Goal: Task Accomplishment & Management: Complete application form

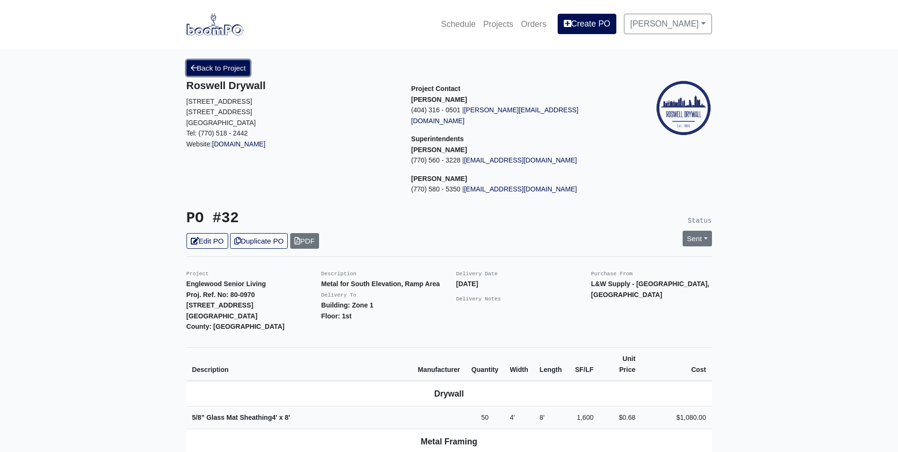
click at [203, 69] on link "Back to Project" at bounding box center [219, 68] width 64 height 16
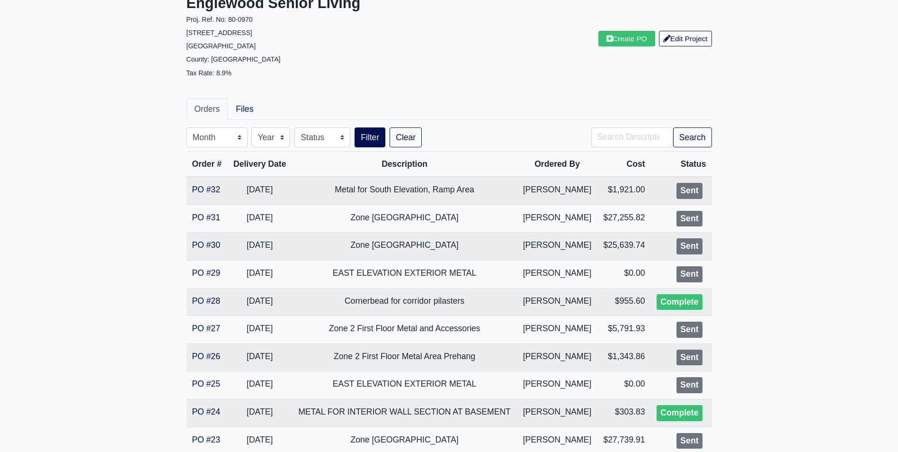
scroll to position [95, 0]
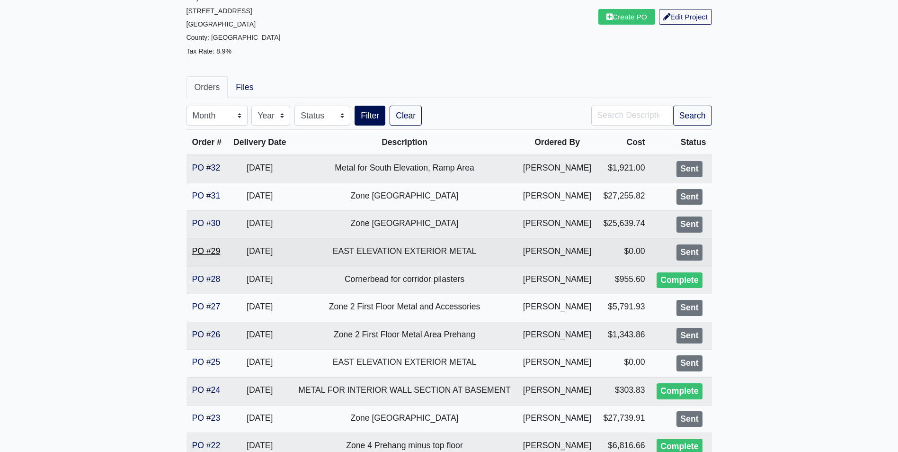
click at [199, 248] on link "PO #29" at bounding box center [206, 250] width 28 height 9
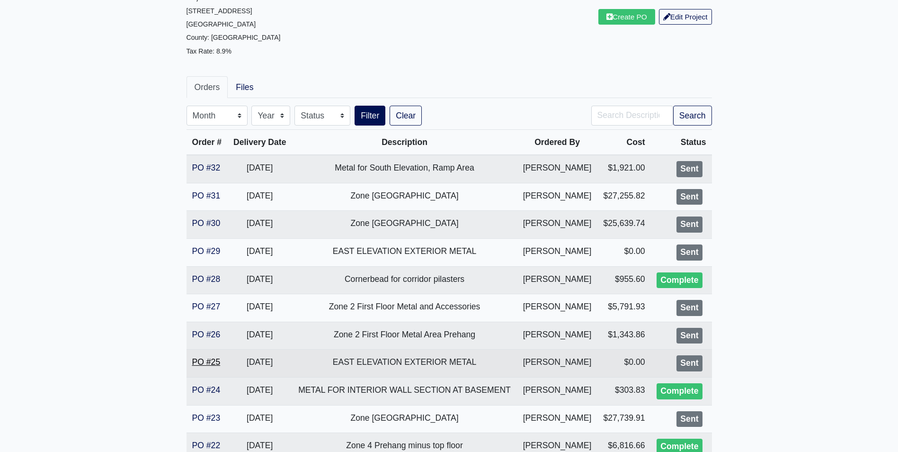
click at [207, 360] on link "PO #25" at bounding box center [206, 361] width 28 height 9
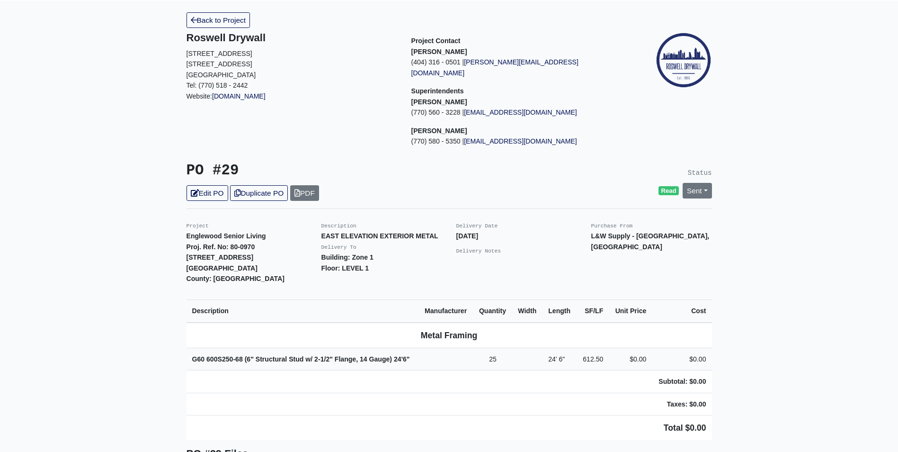
scroll to position [47, 0]
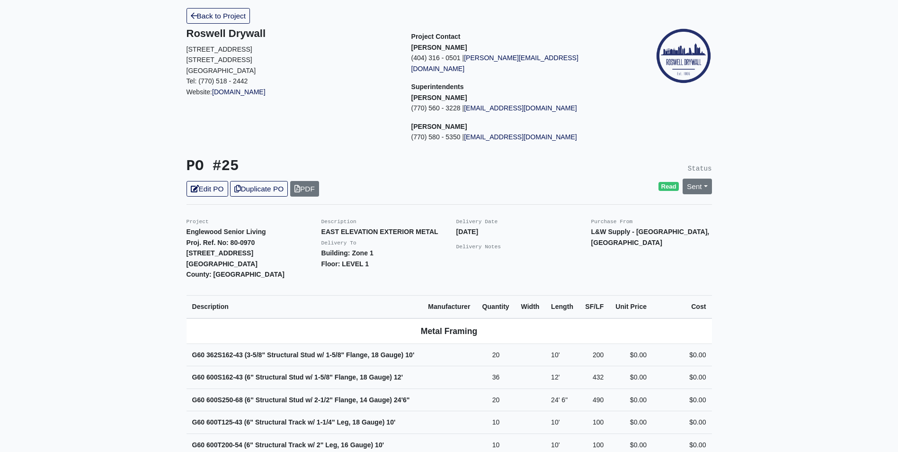
scroll to position [47, 0]
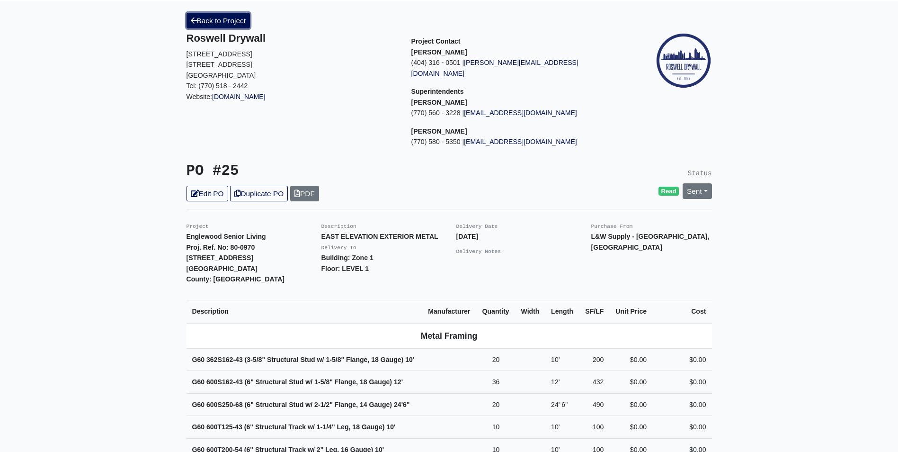
click at [215, 25] on link "Back to Project" at bounding box center [219, 21] width 64 height 16
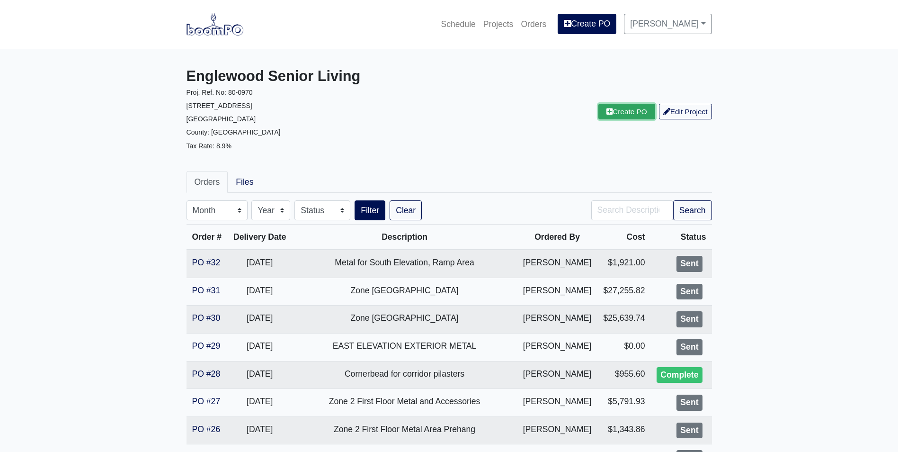
click at [618, 112] on link "Create PO" at bounding box center [627, 112] width 57 height 16
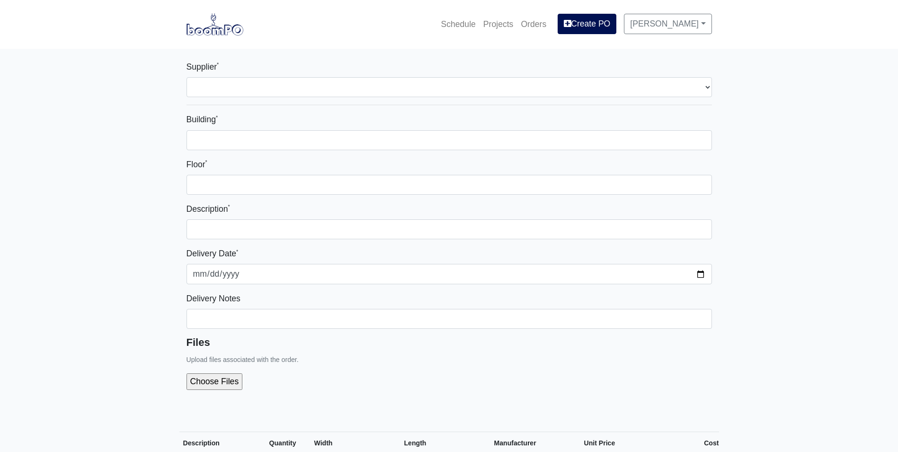
select select
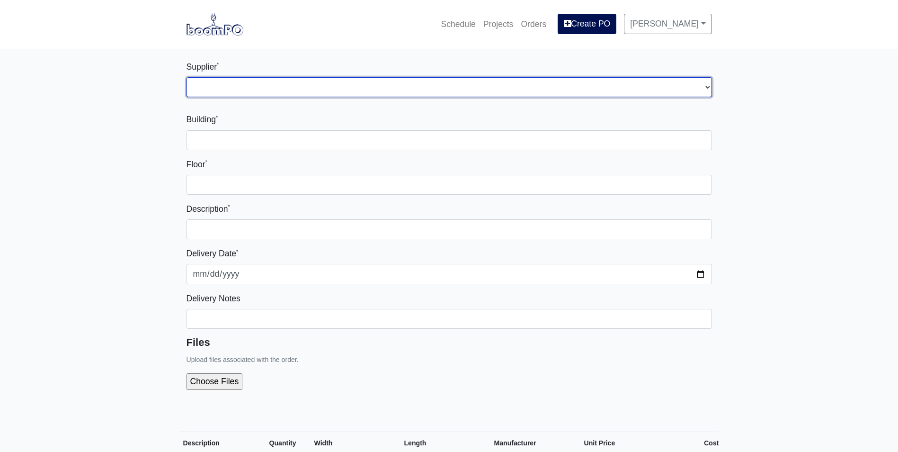
click at [254, 83] on select "Select one... L&W Supply - Mableton, GA" at bounding box center [450, 87] width 526 height 20
select select "1"
click at [187, 77] on select "Select one... L&W Supply - Mableton, GA" at bounding box center [450, 87] width 526 height 20
select select
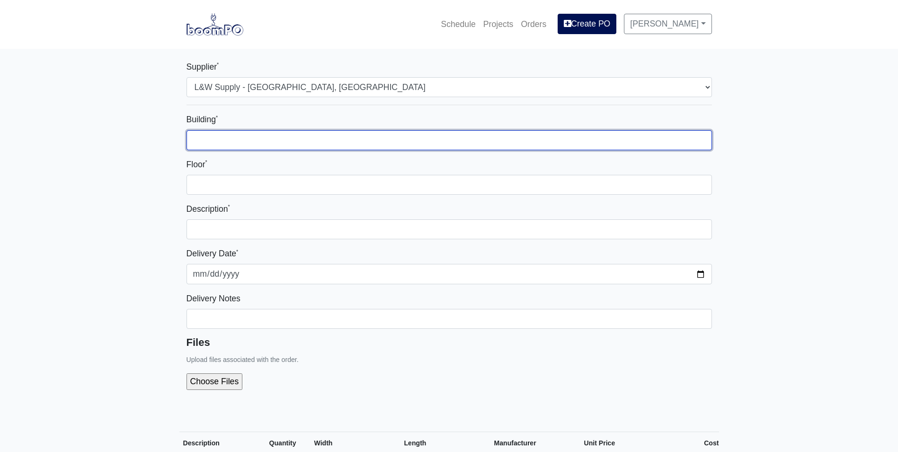
click at [228, 133] on input "Building *" at bounding box center [450, 140] width 526 height 20
type input "Zone 1"
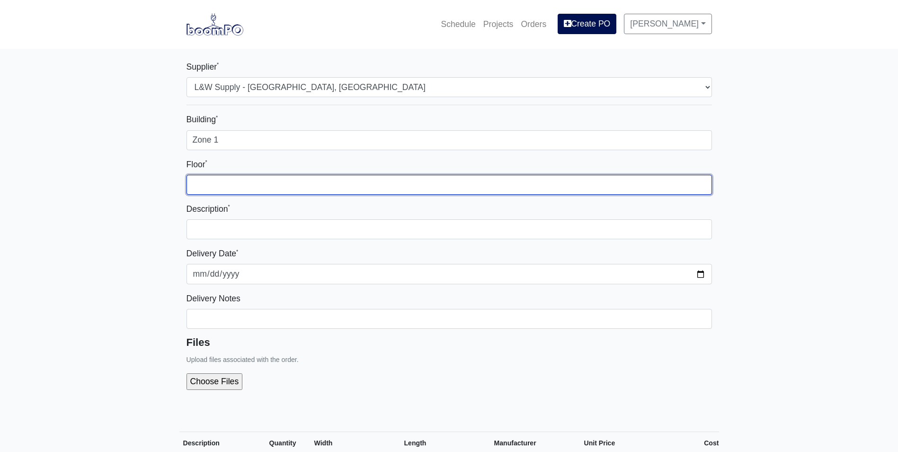
click at [223, 179] on input "Floor *" at bounding box center [450, 185] width 526 height 20
type input "1st"
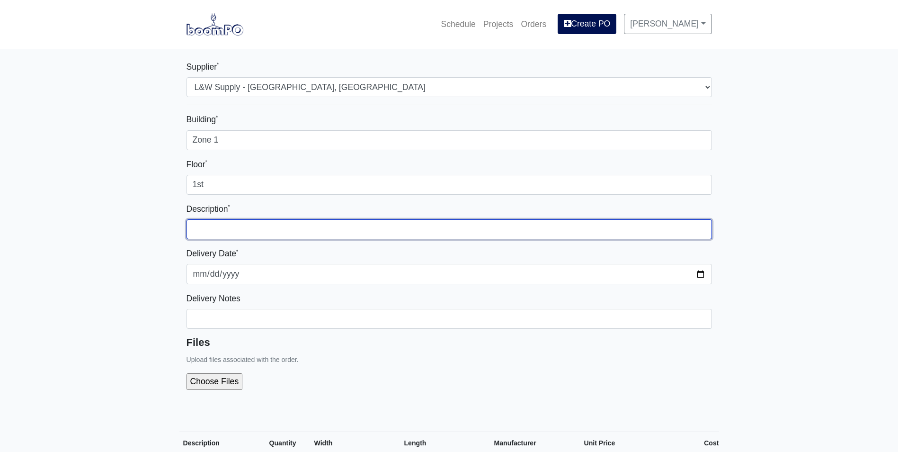
click at [221, 228] on input "text" at bounding box center [450, 229] width 526 height 20
type input "Track for Windows"
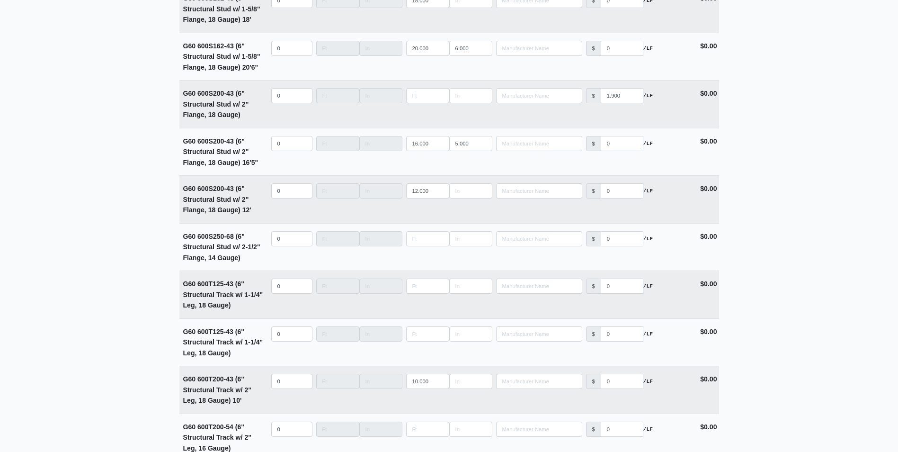
scroll to position [2179, 0]
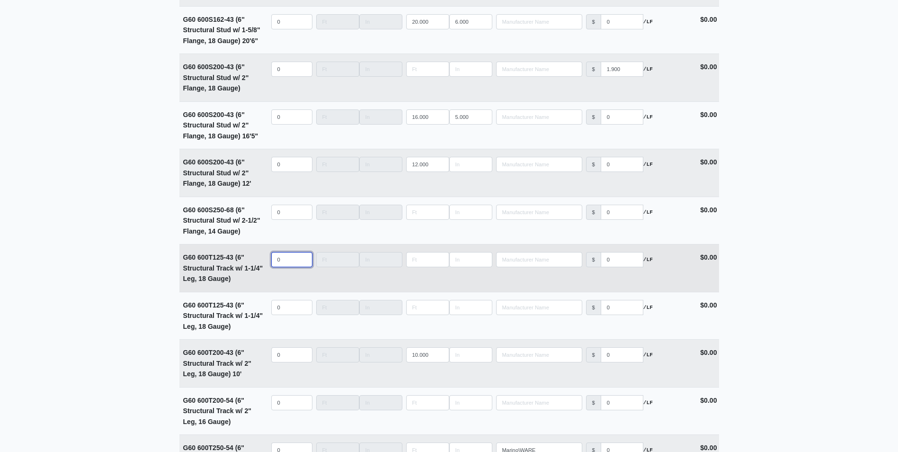
select select
click at [278, 267] on input "quantity" at bounding box center [291, 259] width 41 height 15
type input "48"
type input "10"
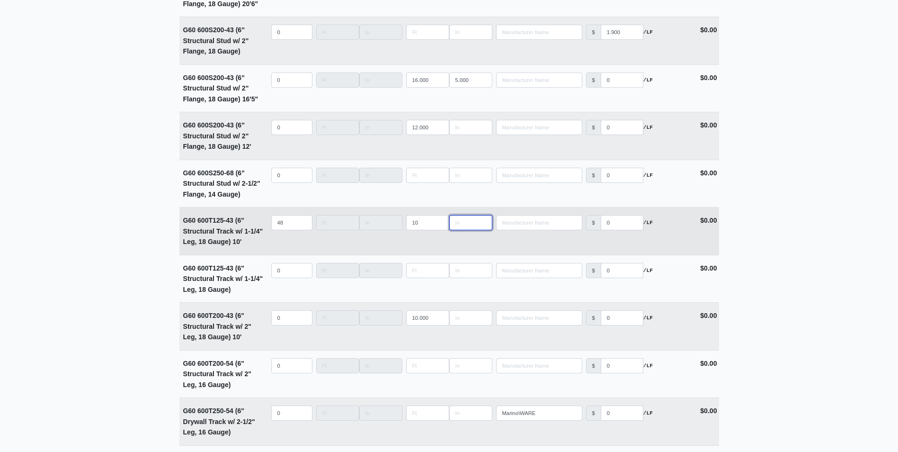
scroll to position [2226, 0]
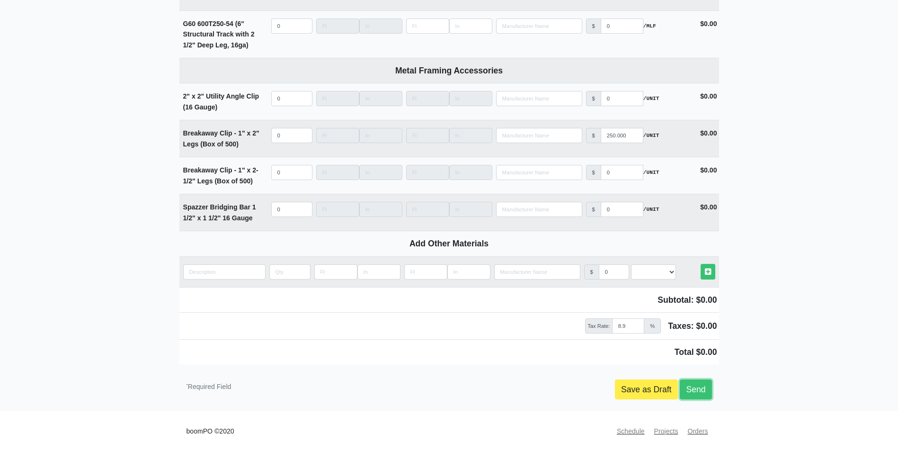
click at [699, 395] on link "Send" at bounding box center [696, 389] width 32 height 20
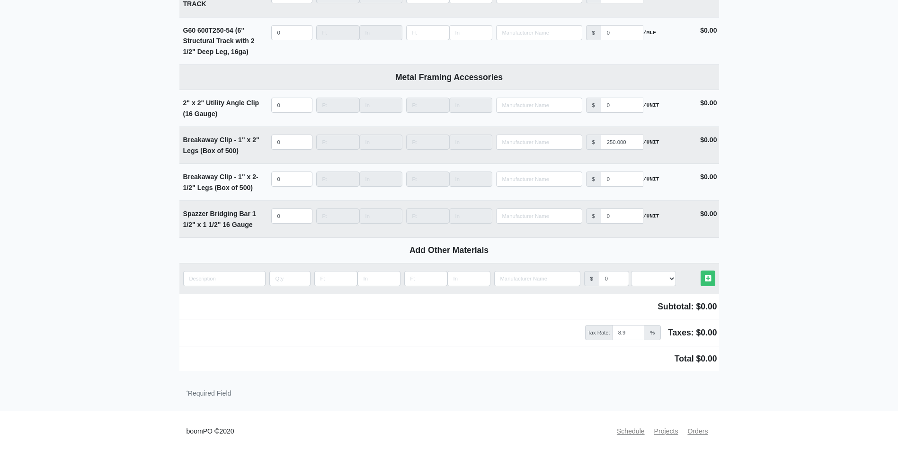
scroll to position [2733, 0]
